Goal: Task Accomplishment & Management: Manage account settings

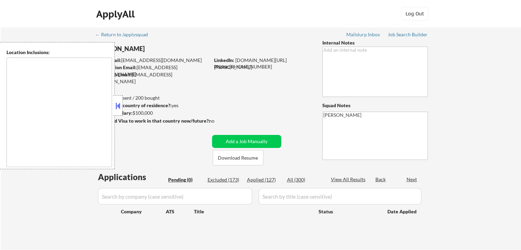
type textarea "remote"
click at [412, 34] on div "Job Search Builder" at bounding box center [408, 34] width 40 height 5
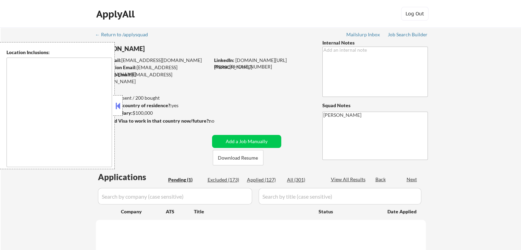
select select ""pending""
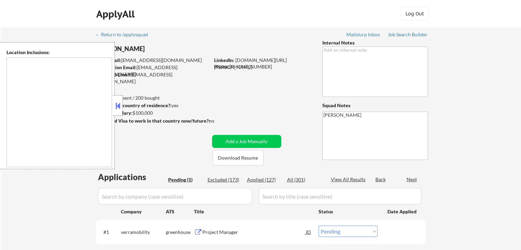
type textarea "remote"
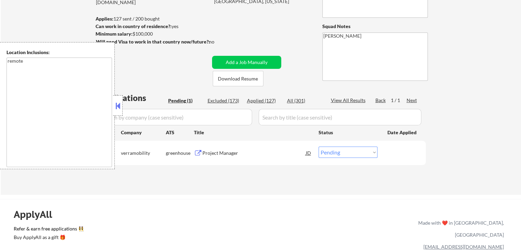
scroll to position [137, 0]
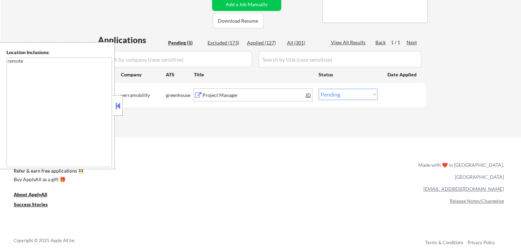
click at [221, 95] on div "Project Manager" at bounding box center [255, 95] width 104 height 7
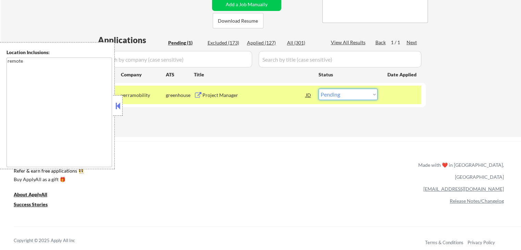
click at [353, 93] on select "Choose an option... Pending Applied Excluded (Questions) Excluded (Expired) Exc…" at bounding box center [348, 94] width 59 height 11
select select ""applied""
click at [319, 89] on select "Choose an option... Pending Applied Excluded (Questions) Excluded (Expired) Exc…" at bounding box center [348, 94] width 59 height 11
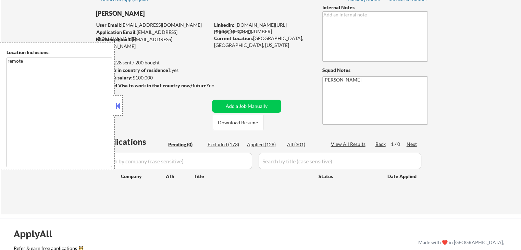
scroll to position [34, 0]
